Goal: Transaction & Acquisition: Book appointment/travel/reservation

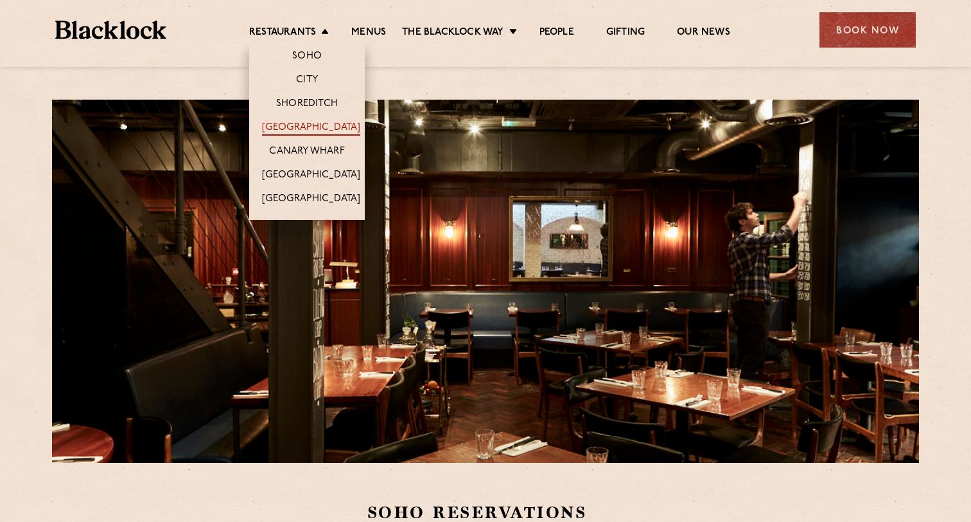
click at [315, 128] on link "[GEOGRAPHIC_DATA]" at bounding box center [311, 128] width 98 height 14
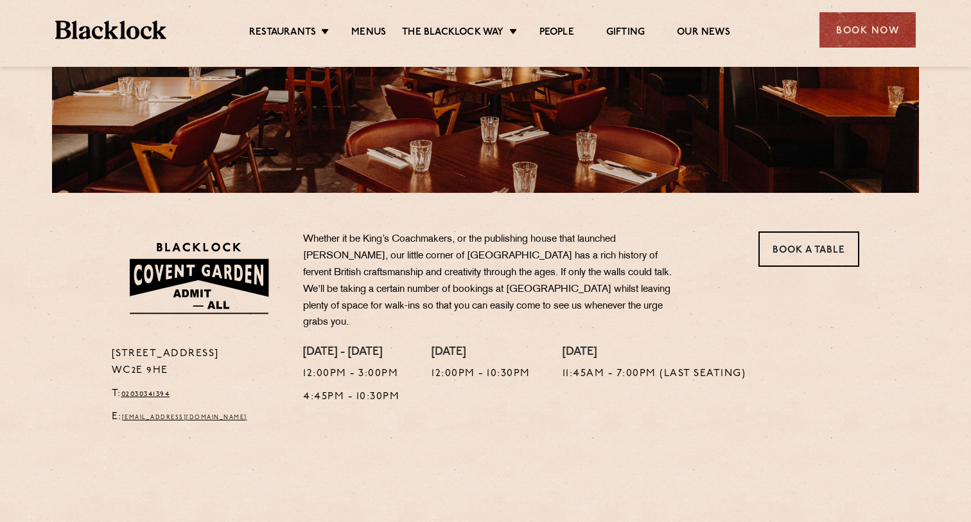
scroll to position [272, 0]
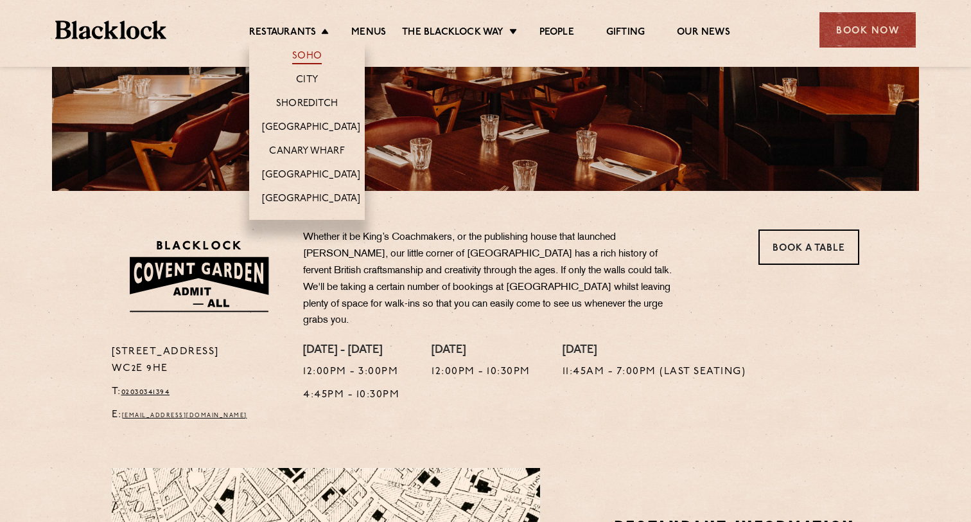
click at [304, 57] on link "Soho" at bounding box center [307, 57] width 30 height 14
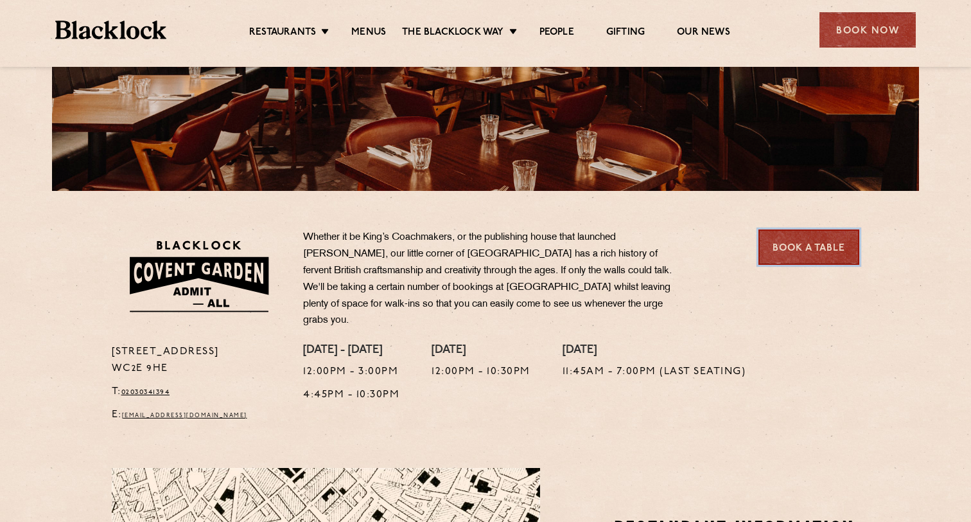
click at [798, 258] on link "Book a Table" at bounding box center [809, 246] width 101 height 35
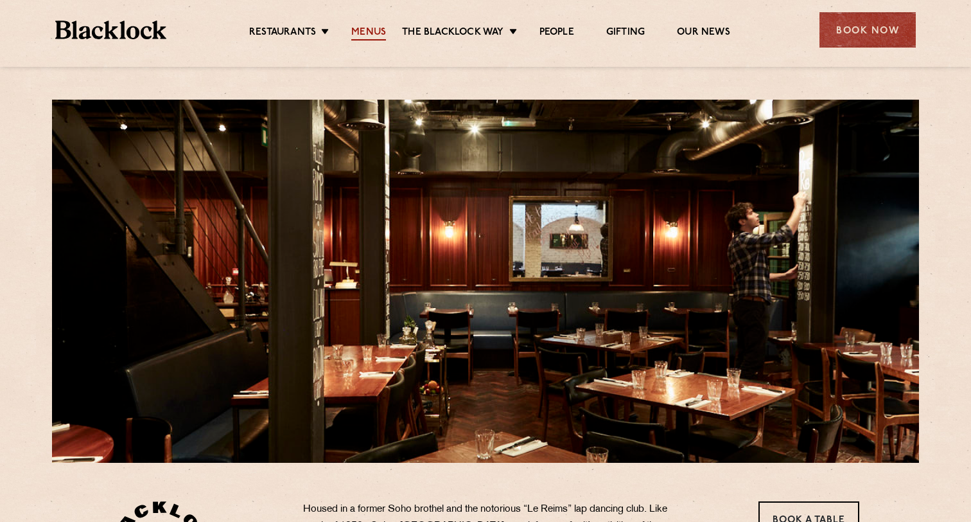
click at [353, 30] on link "Menus" at bounding box center [368, 33] width 35 height 14
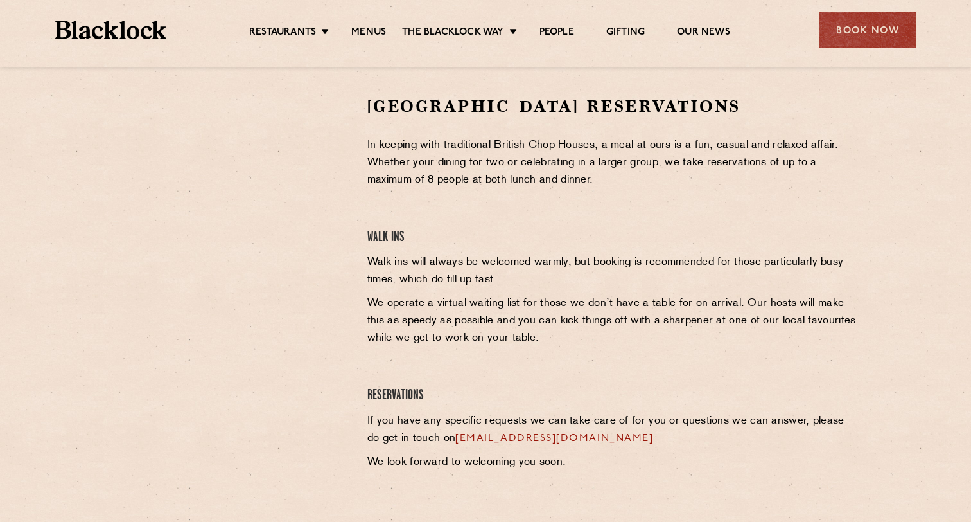
scroll to position [409, 0]
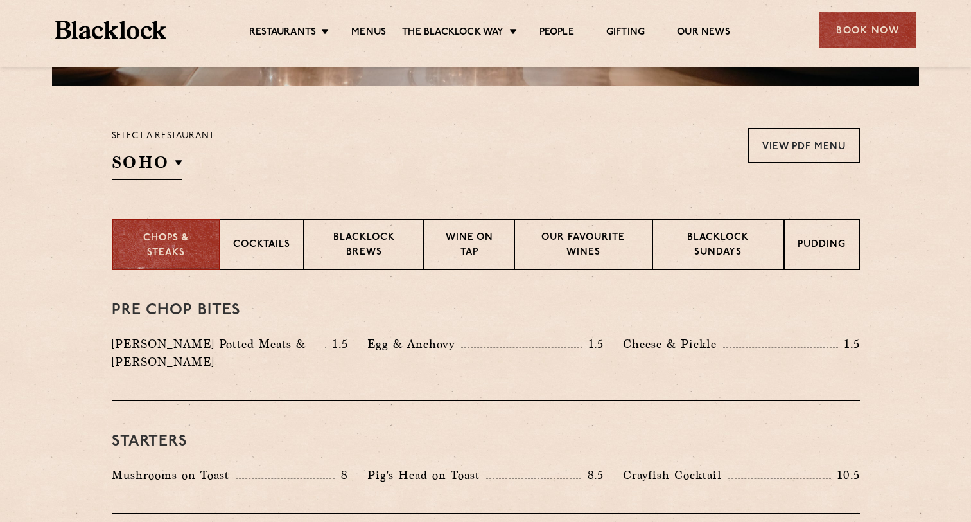
scroll to position [392, 0]
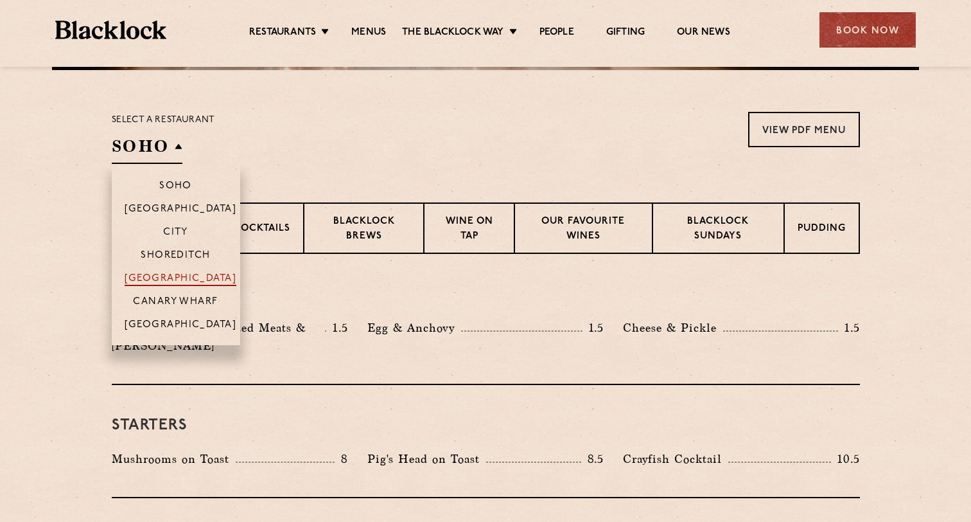
click at [189, 276] on p "[GEOGRAPHIC_DATA]" at bounding box center [181, 279] width 112 height 13
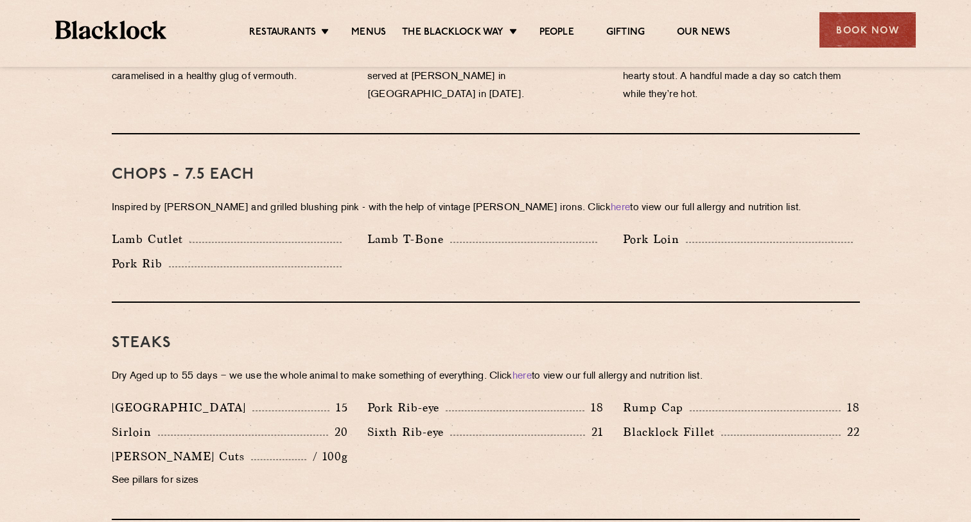
scroll to position [981, 0]
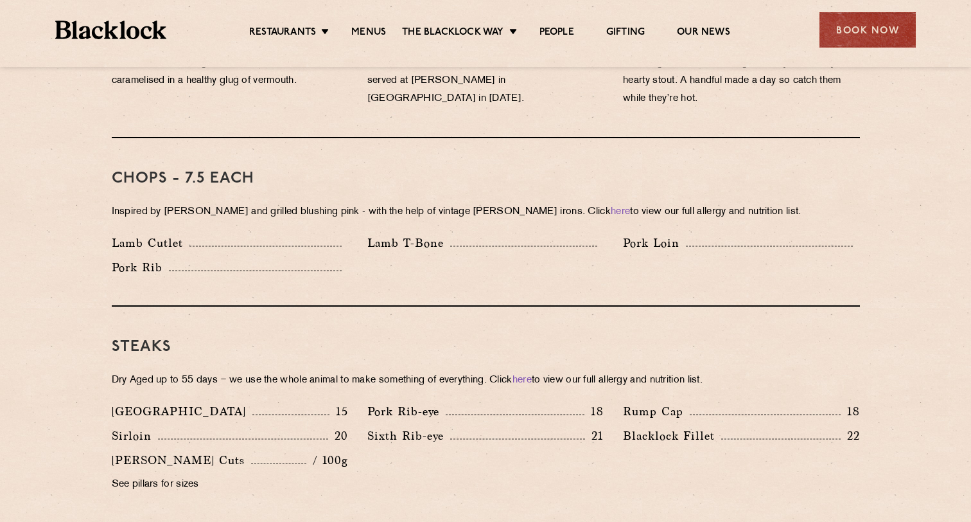
click at [144, 475] on p "See pillars for sizes" at bounding box center [230, 484] width 236 height 18
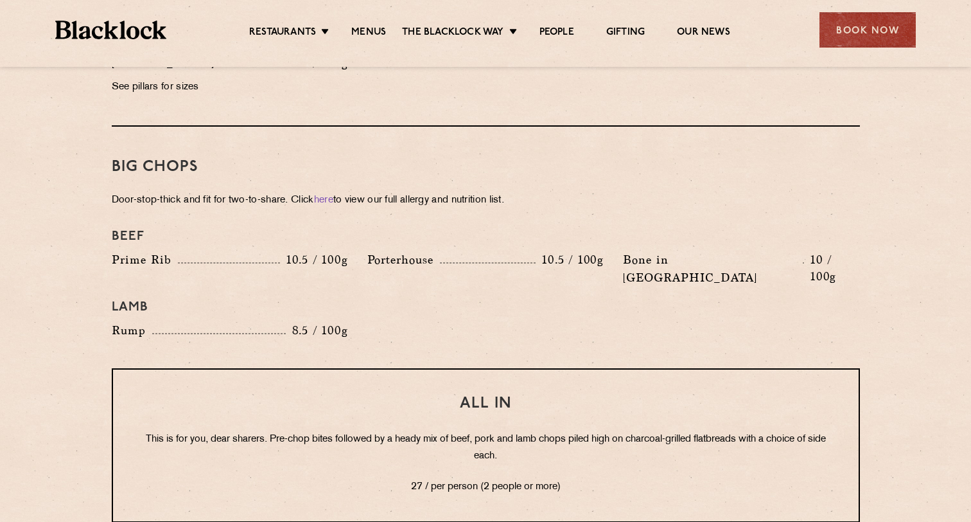
scroll to position [1377, 0]
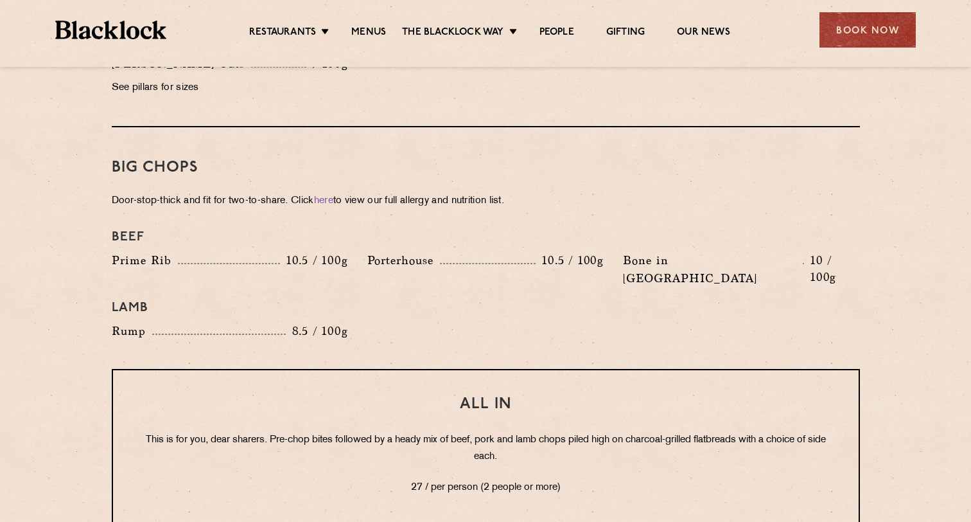
click at [42, 399] on section "Pre Chop Bites [PERSON_NAME] Potted Meats & Kimchi 1.5 Egg & Anchovy 1.5 Cheese…" at bounding box center [485, 214] width 971 height 1891
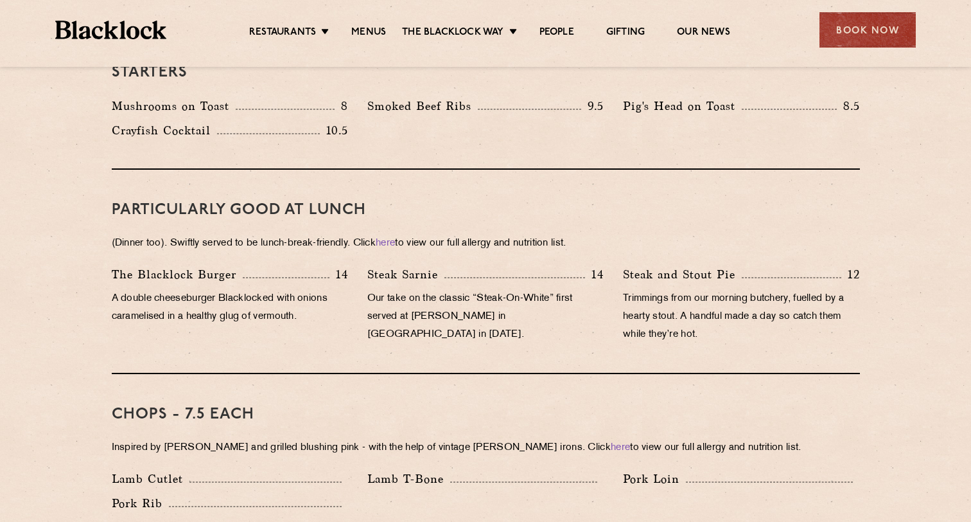
scroll to position [184, 0]
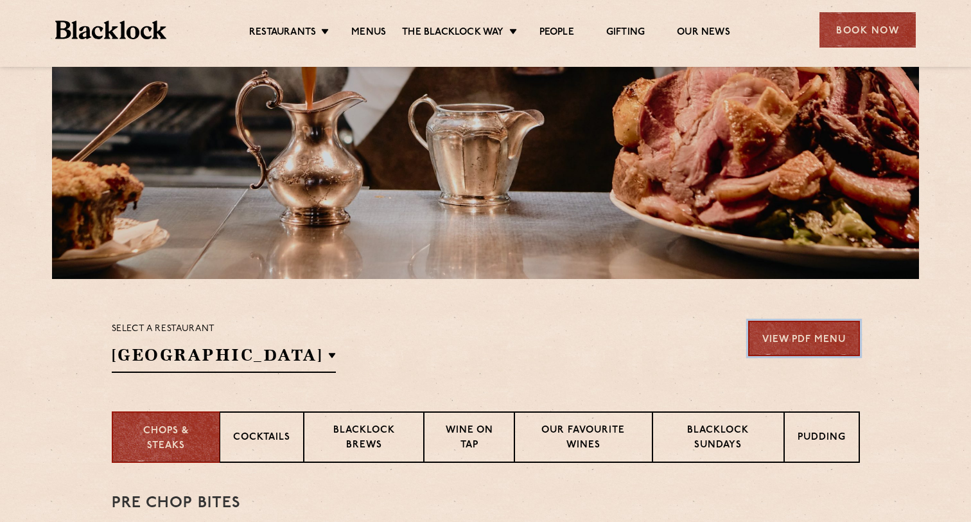
click at [789, 334] on link "View PDF Menu" at bounding box center [804, 338] width 112 height 35
